Goal: Task Accomplishment & Management: Manage account settings

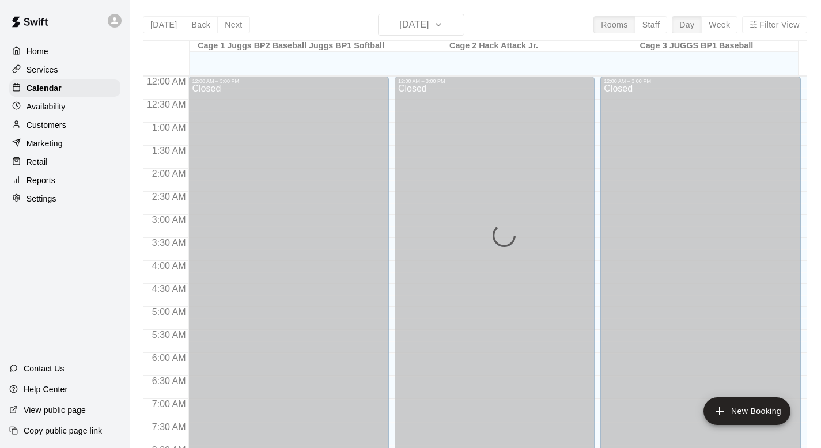
scroll to position [470, 0]
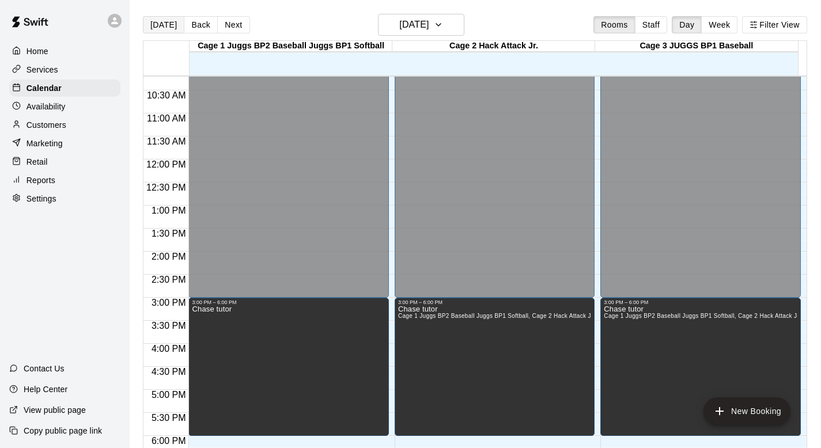
click at [165, 23] on button "[DATE]" at bounding box center [163, 24] width 41 height 17
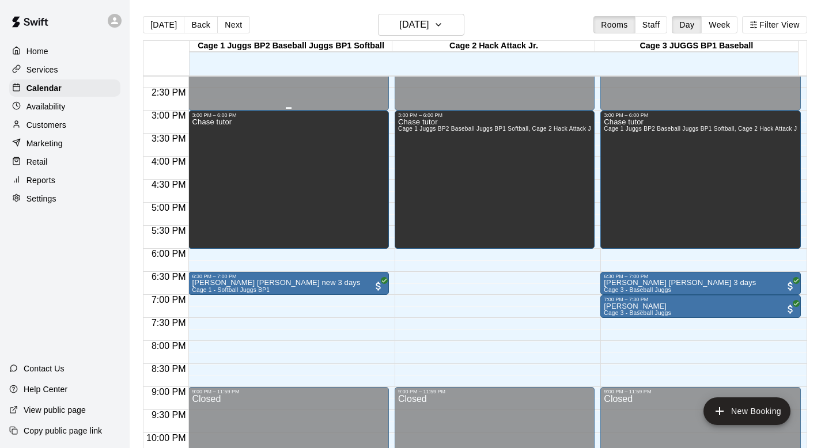
scroll to position [721, 0]
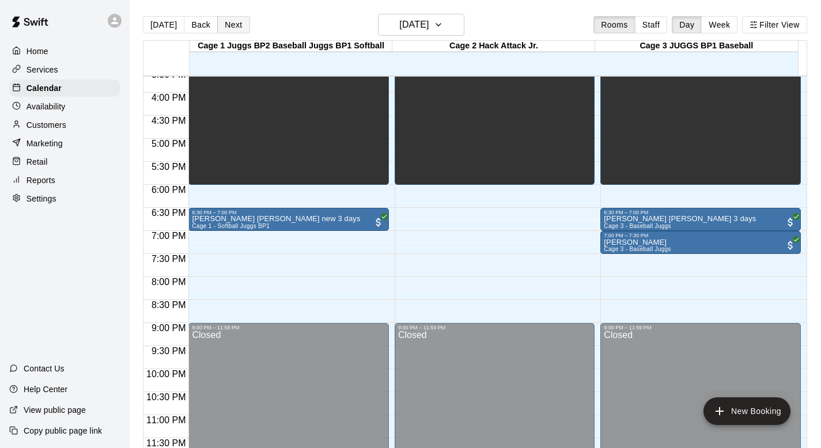
click at [228, 24] on button "Next" at bounding box center [233, 24] width 32 height 17
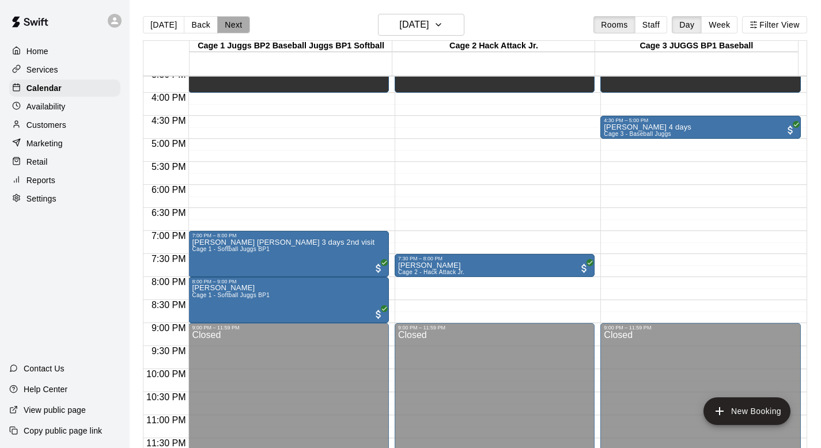
click at [228, 25] on button "Next" at bounding box center [233, 24] width 32 height 17
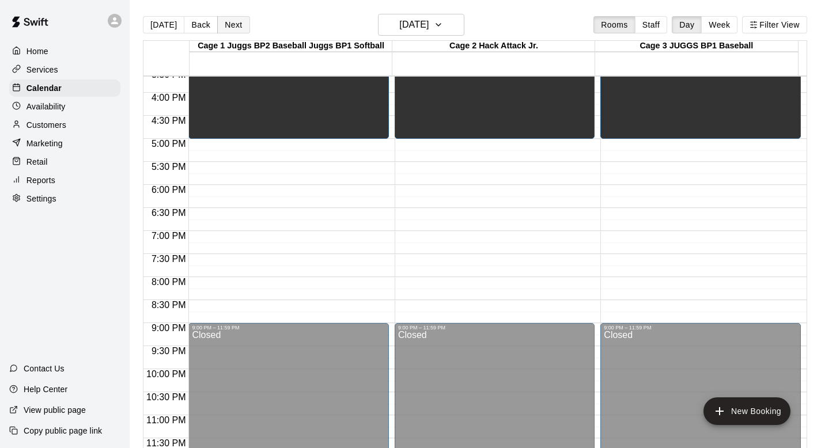
click at [229, 27] on button "Next" at bounding box center [233, 24] width 32 height 17
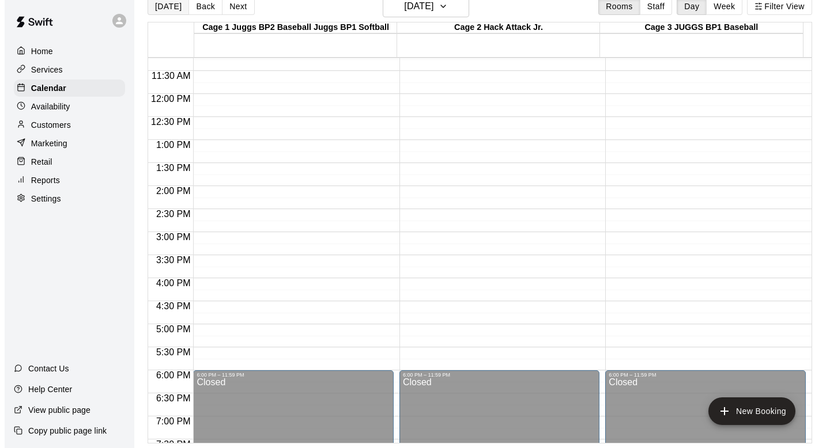
scroll to position [521, 0]
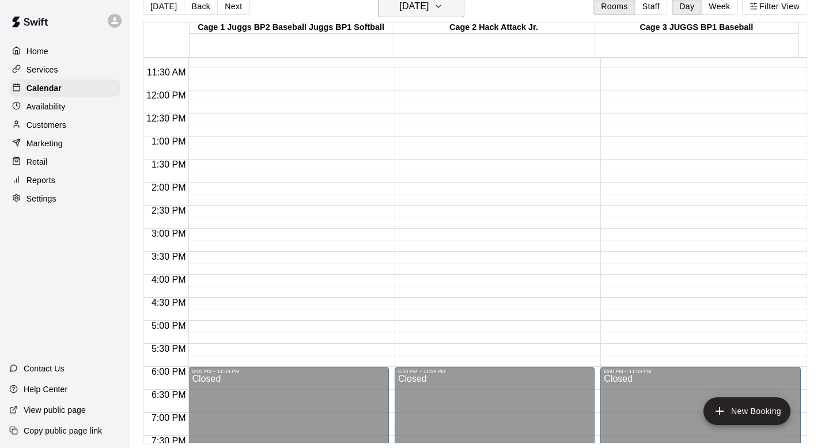
click at [443, 5] on icon "button" at bounding box center [438, 6] width 9 height 14
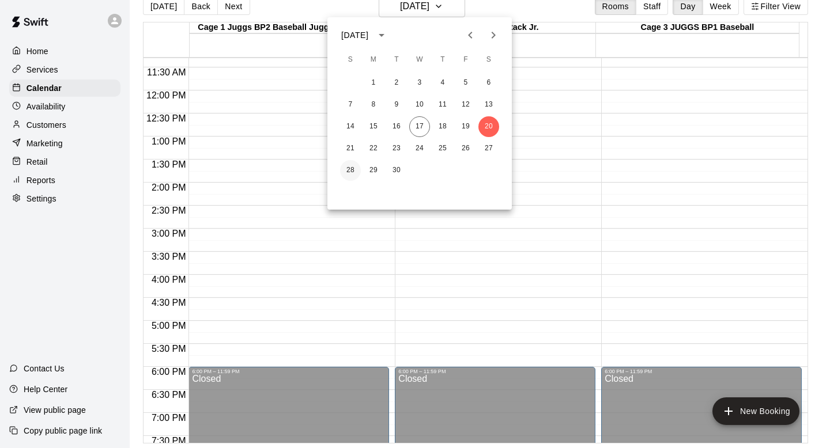
click at [351, 167] on button "28" at bounding box center [350, 170] width 21 height 21
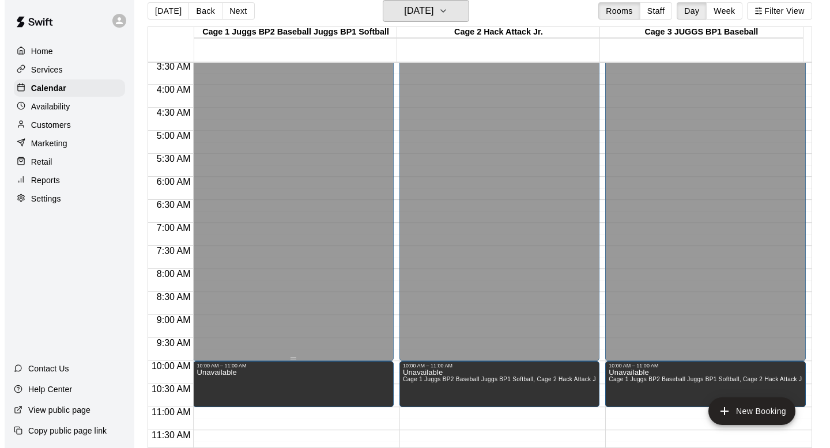
scroll to position [163, 0]
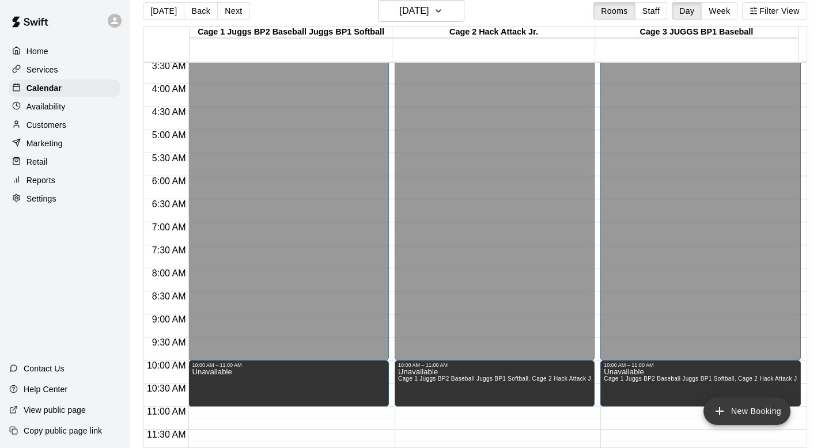
click at [724, 414] on icon "add" at bounding box center [720, 411] width 14 height 14
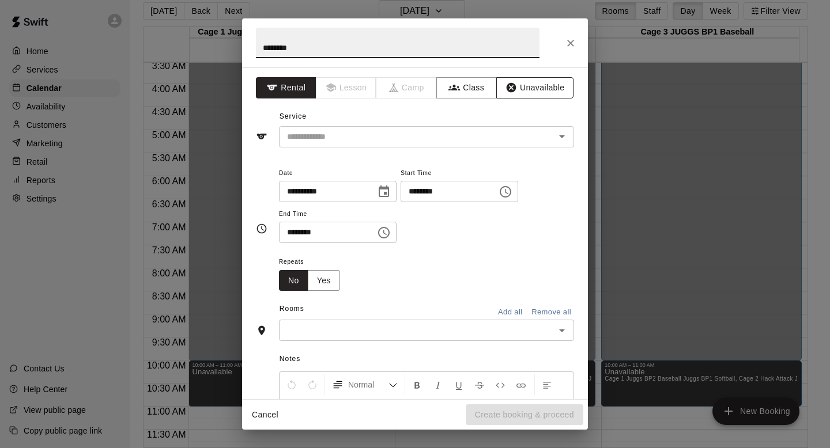
type input "********"
click at [507, 86] on icon "button" at bounding box center [511, 88] width 12 height 12
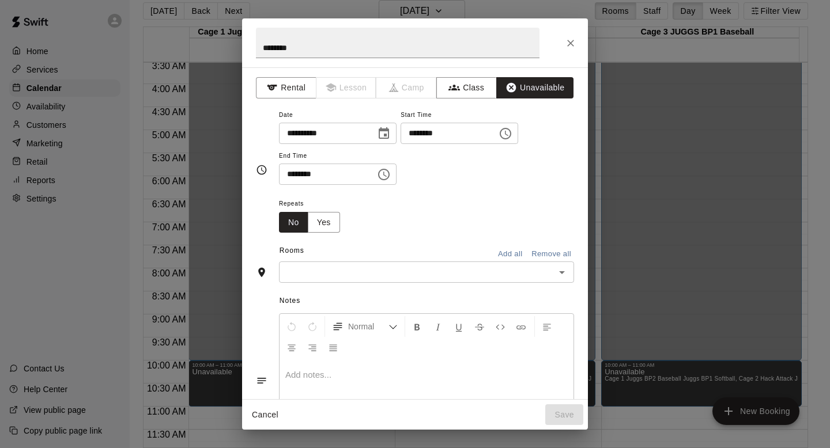
click at [386, 170] on icon "Choose time, selected time is 10:30 AM" at bounding box center [384, 175] width 14 height 14
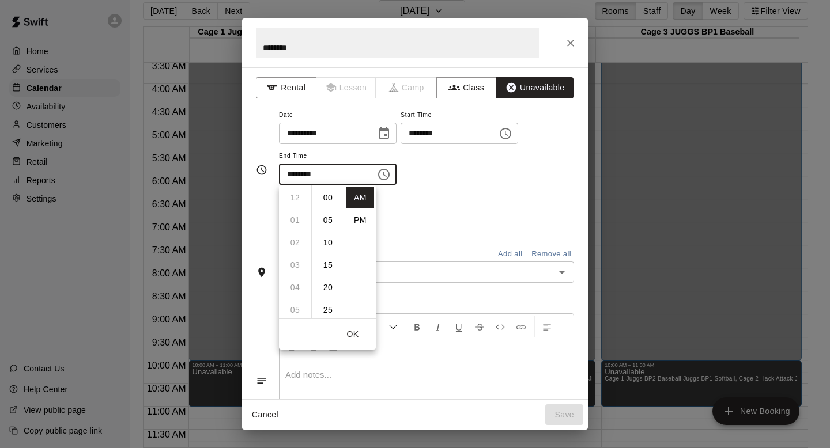
scroll to position [135, 0]
click at [293, 215] on li "11" at bounding box center [295, 220] width 28 height 21
click at [321, 192] on li "00" at bounding box center [328, 197] width 28 height 21
type input "********"
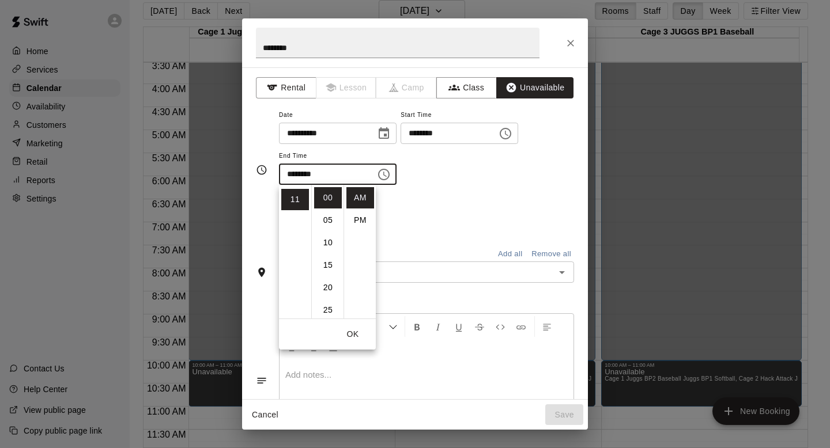
click at [413, 191] on div "**********" at bounding box center [426, 152] width 295 height 89
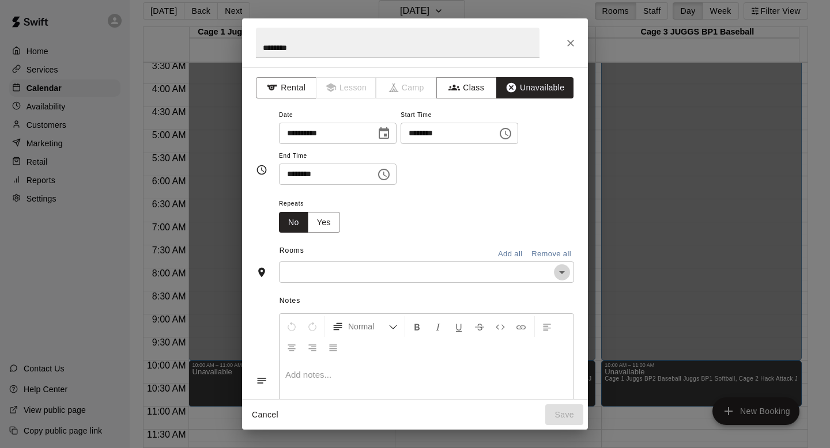
click at [557, 273] on icon "Open" at bounding box center [562, 273] width 14 height 14
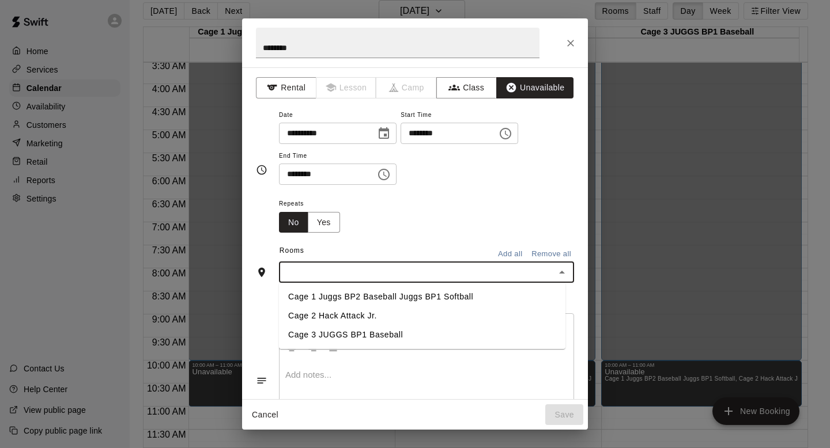
click at [346, 331] on li "Cage 3 JUGGS BP1 Baseball" at bounding box center [422, 335] width 286 height 19
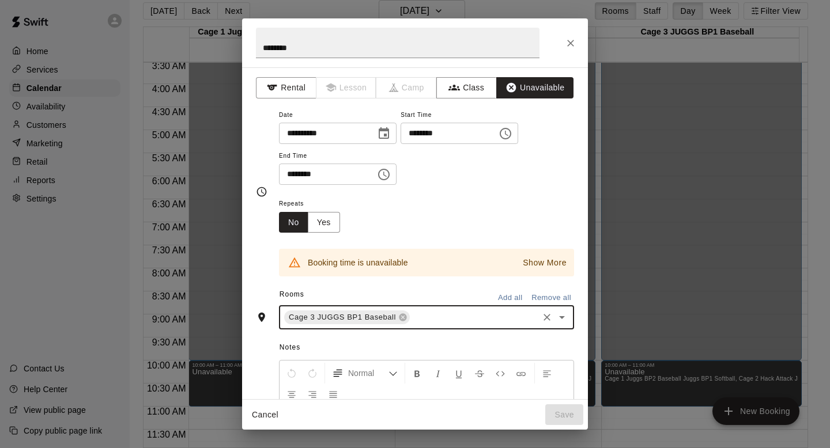
click at [544, 259] on p "Show More" at bounding box center [545, 263] width 44 height 12
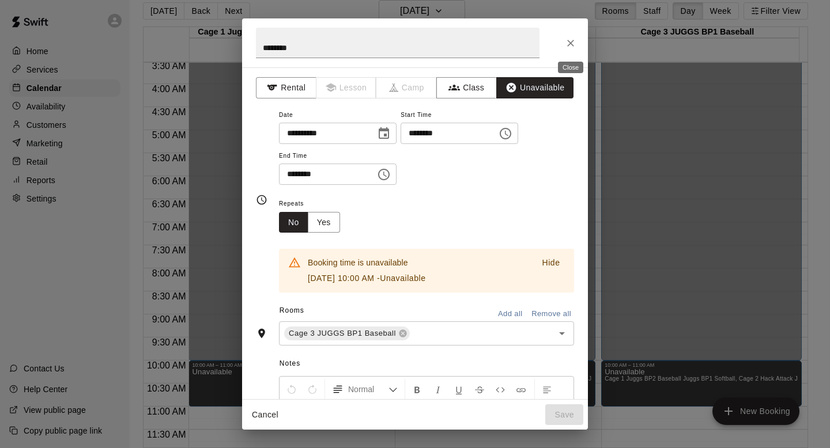
click at [565, 36] on button "Close" at bounding box center [570, 43] width 21 height 21
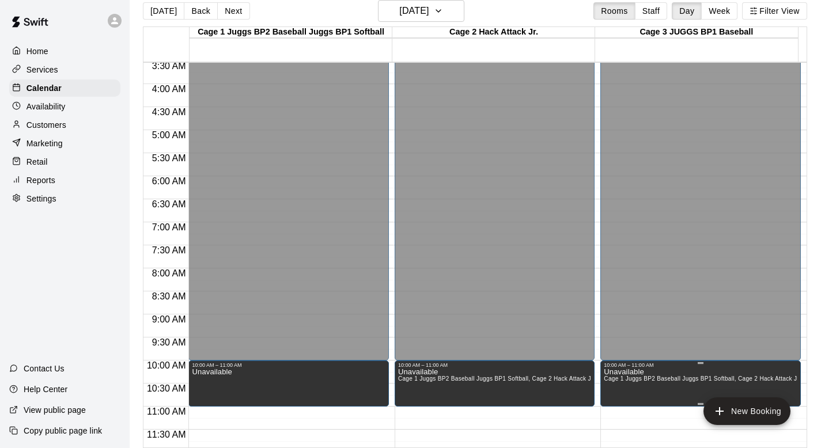
click at [642, 378] on span "Cage 1 Juggs BP2 Baseball Juggs BP1 Softball, Cage 2 Hack Attack Jr., Cage 3 JU…" at bounding box center [744, 379] width 281 height 6
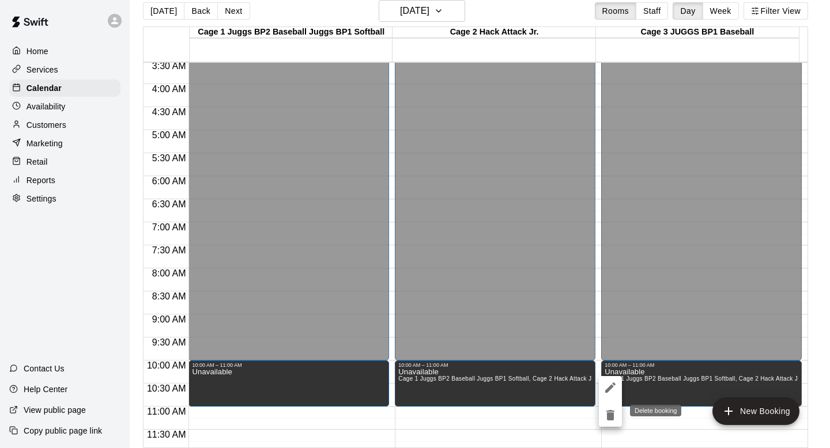
click at [610, 415] on icon "delete" at bounding box center [610, 415] width 8 height 10
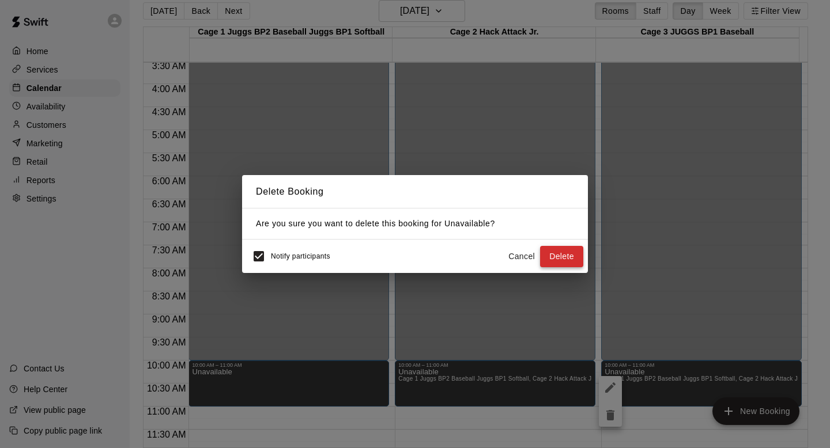
click at [552, 252] on button "Delete" at bounding box center [561, 256] width 43 height 21
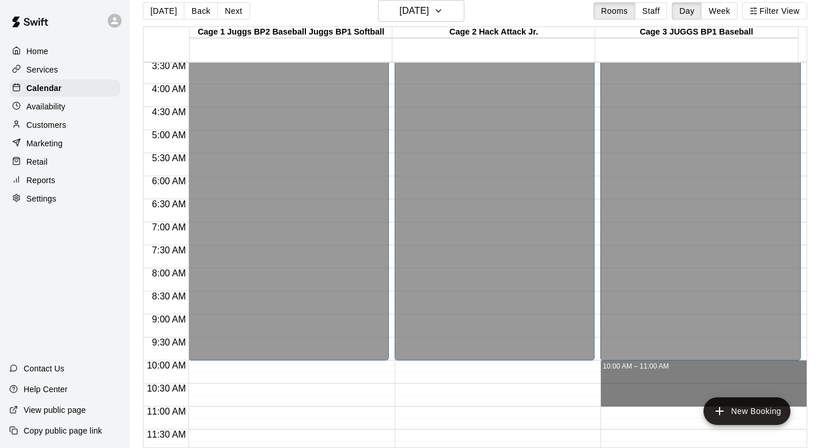
drag, startPoint x: 618, startPoint y: 364, endPoint x: 615, endPoint y: 396, distance: 31.8
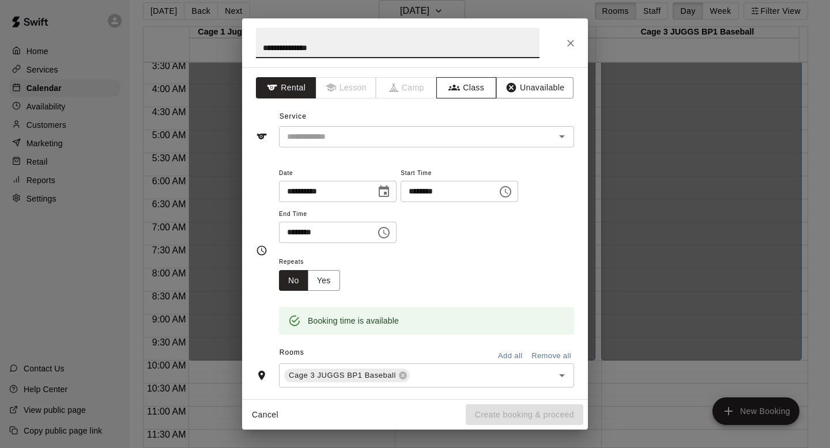
type input "**********"
click at [460, 80] on button "Class" at bounding box center [466, 87] width 60 height 21
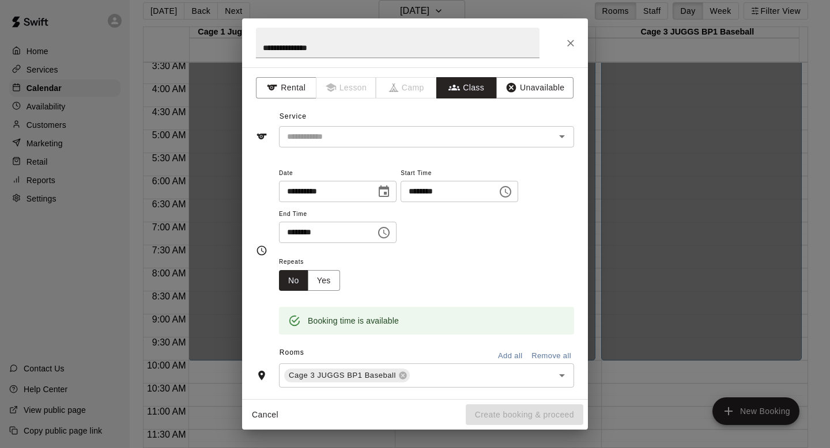
click at [555, 142] on icon "Open" at bounding box center [562, 137] width 14 height 14
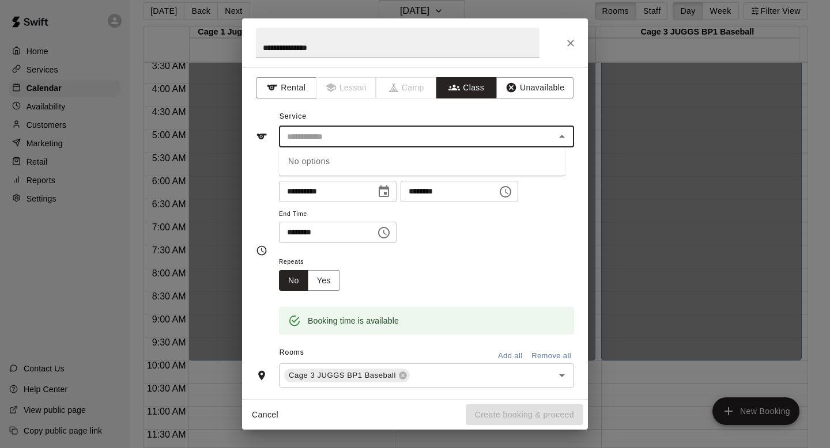
click at [455, 245] on div "**********" at bounding box center [426, 210] width 295 height 89
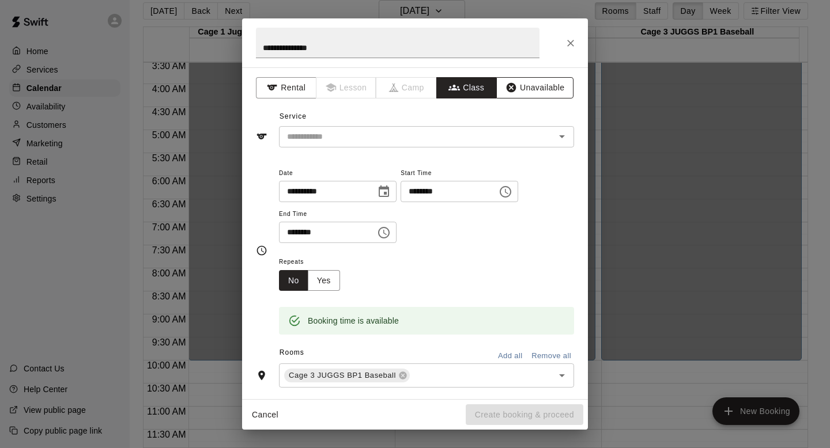
click at [523, 86] on button "Unavailable" at bounding box center [534, 87] width 77 height 21
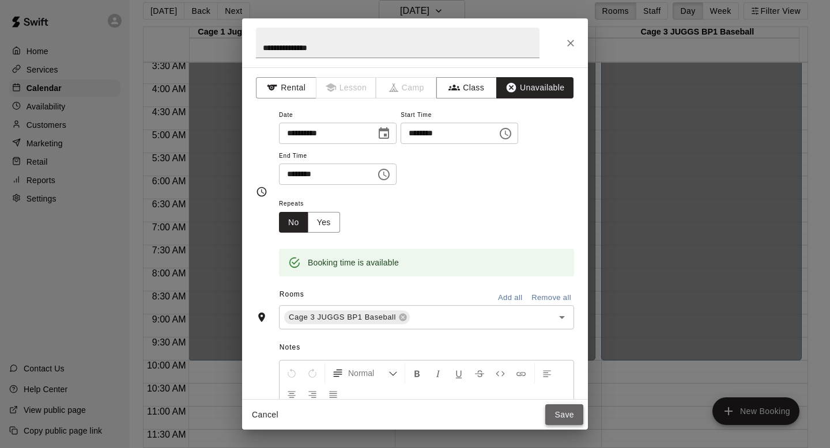
click at [558, 410] on button "Save" at bounding box center [564, 414] width 38 height 21
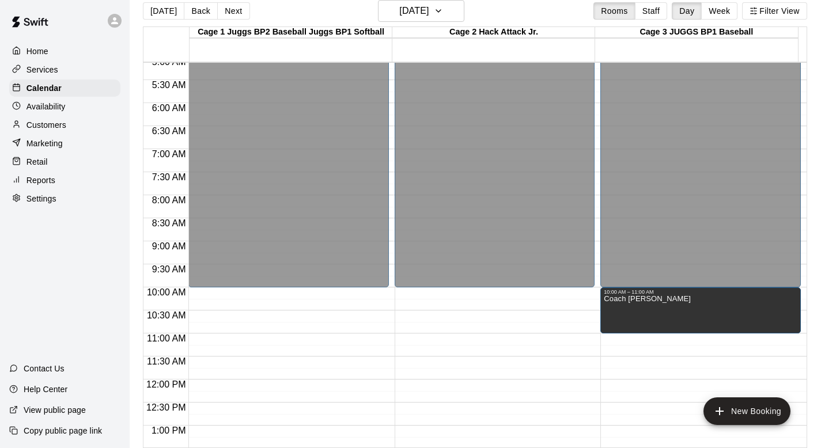
scroll to position [278, 0]
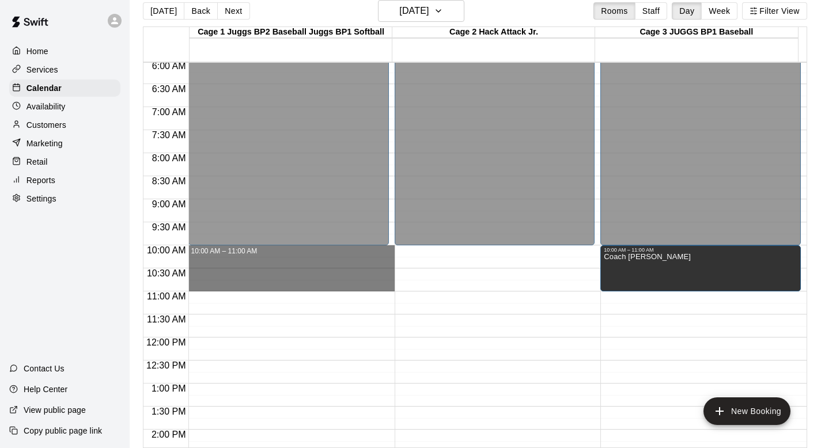
drag, startPoint x: 243, startPoint y: 251, endPoint x: 243, endPoint y: 279, distance: 28.8
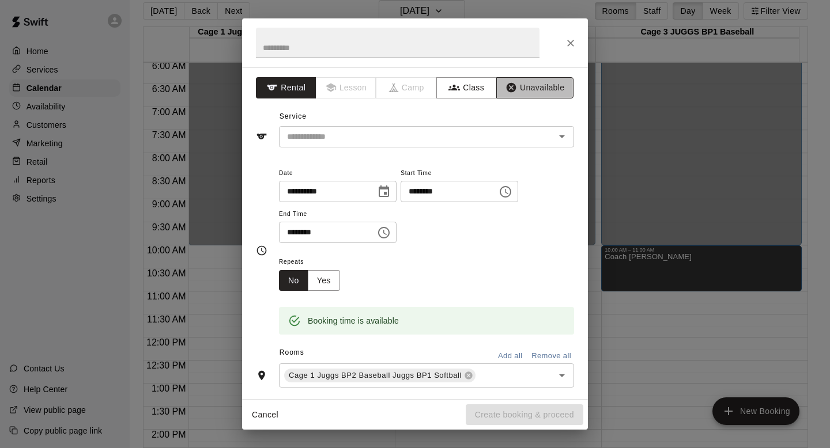
click at [519, 86] on button "Unavailable" at bounding box center [534, 87] width 77 height 21
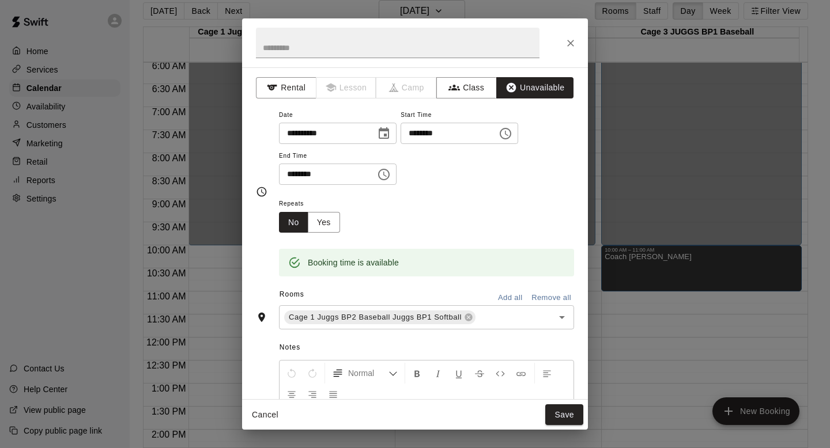
click at [498, 295] on button "Add all" at bounding box center [509, 298] width 37 height 18
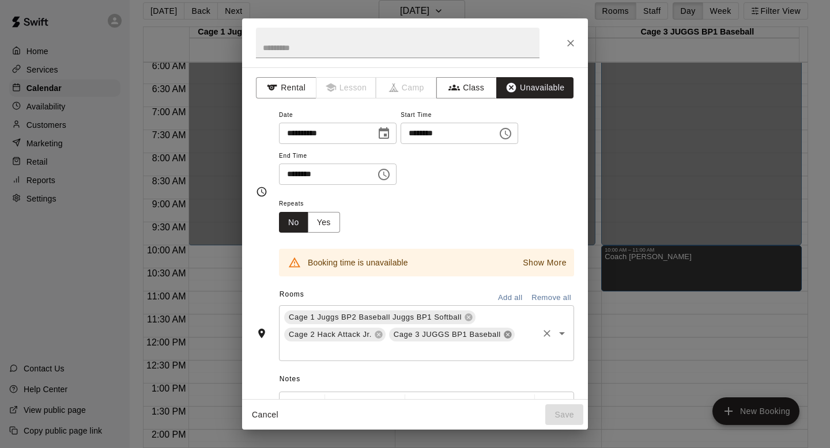
click at [507, 335] on icon at bounding box center [507, 334] width 9 height 9
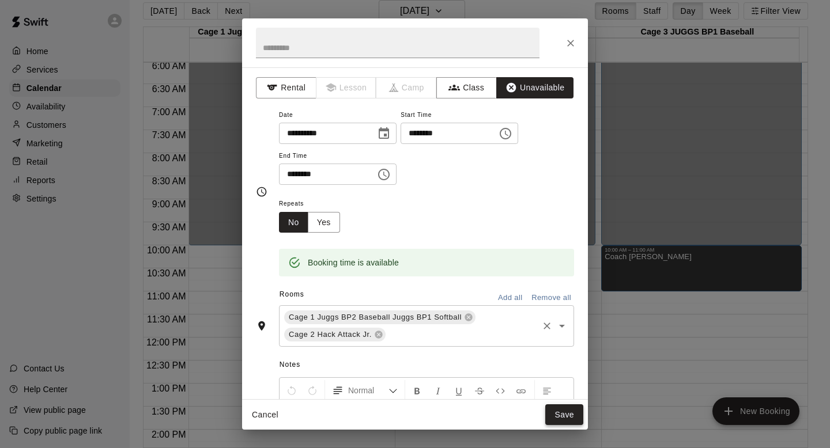
click at [557, 411] on button "Save" at bounding box center [564, 414] width 38 height 21
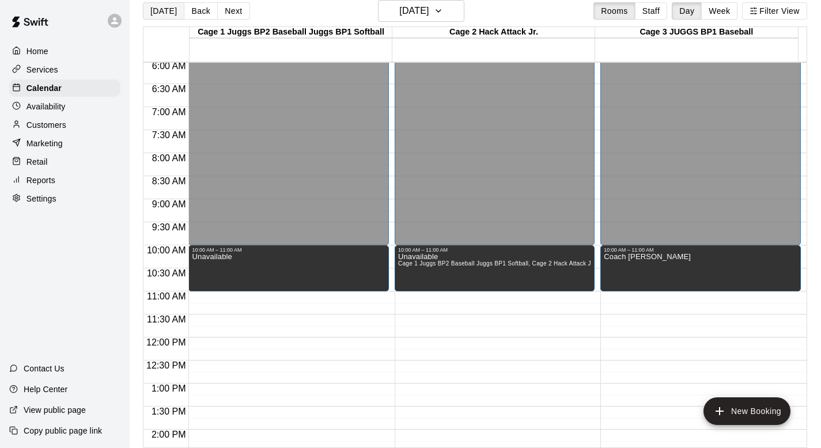
click at [156, 10] on button "[DATE]" at bounding box center [163, 10] width 41 height 17
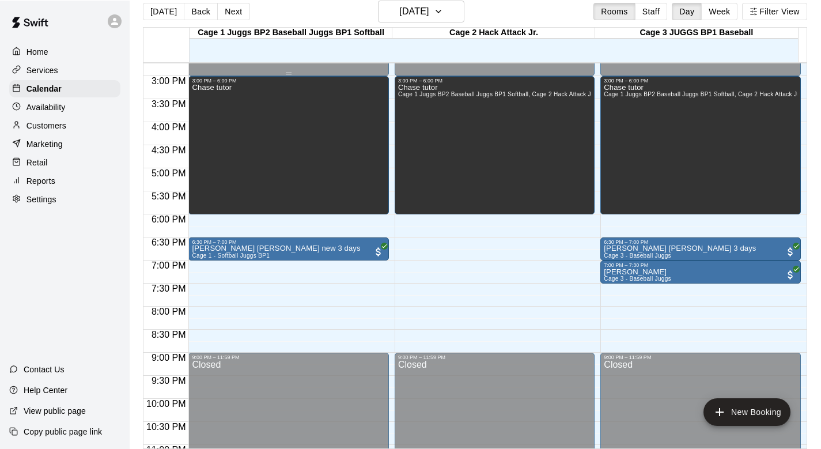
scroll to position [721, 0]
